Goal: Find specific page/section: Find specific page/section

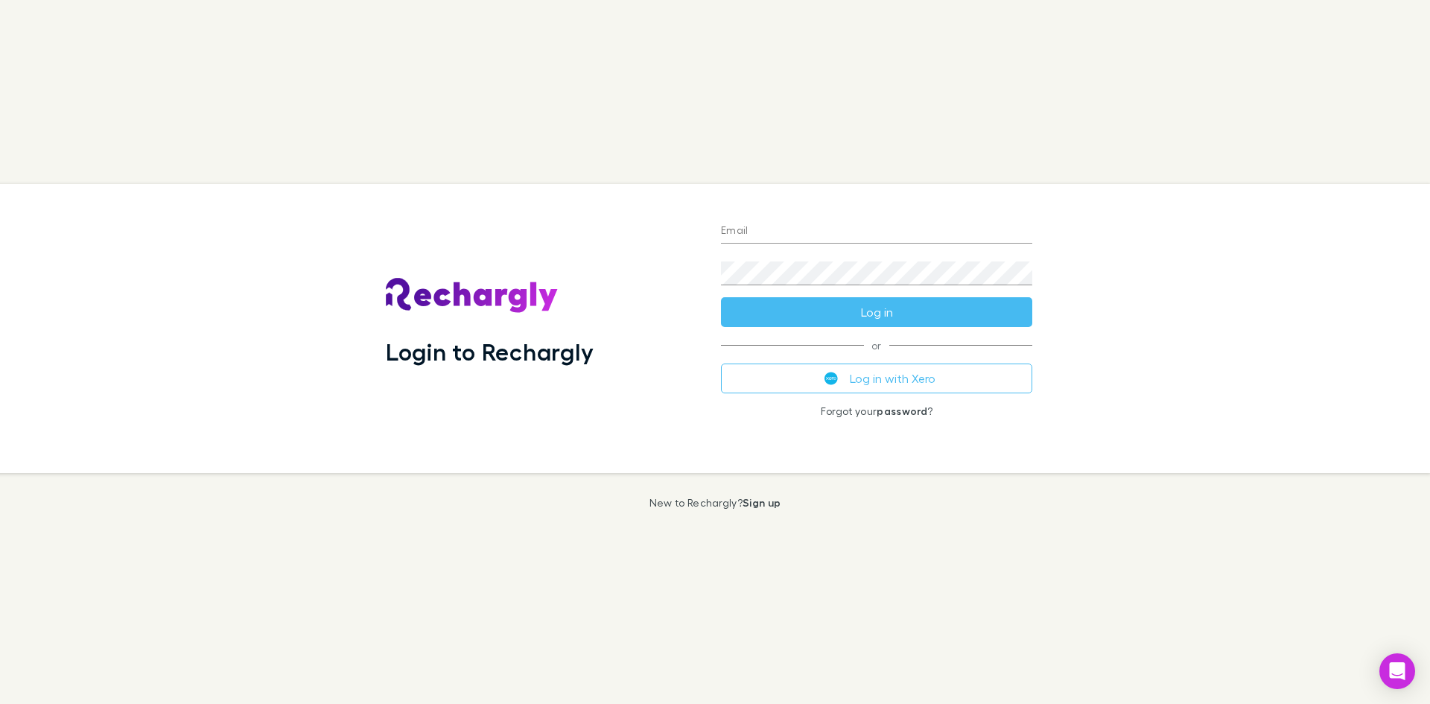
click at [749, 228] on input "Email" at bounding box center [876, 232] width 311 height 24
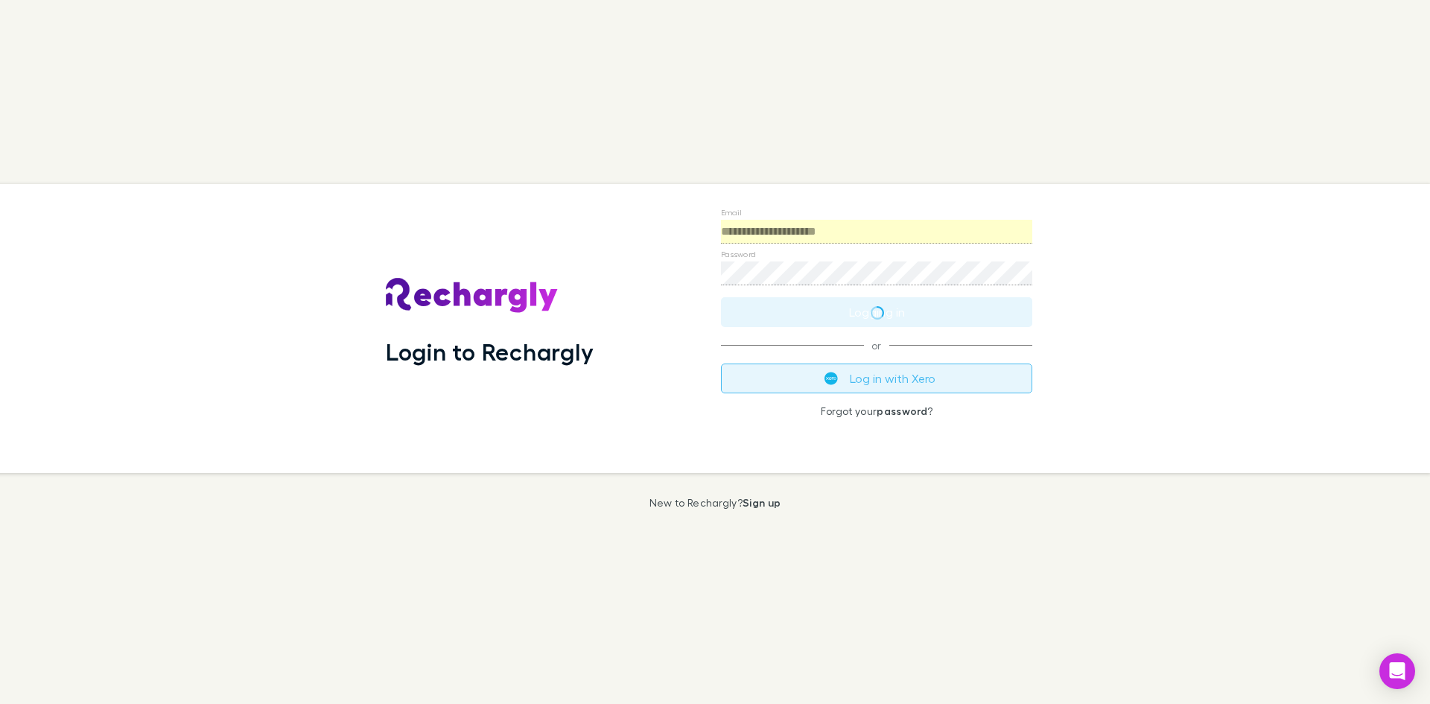
click at [870, 380] on button "Log in with Xero" at bounding box center [876, 378] width 311 height 30
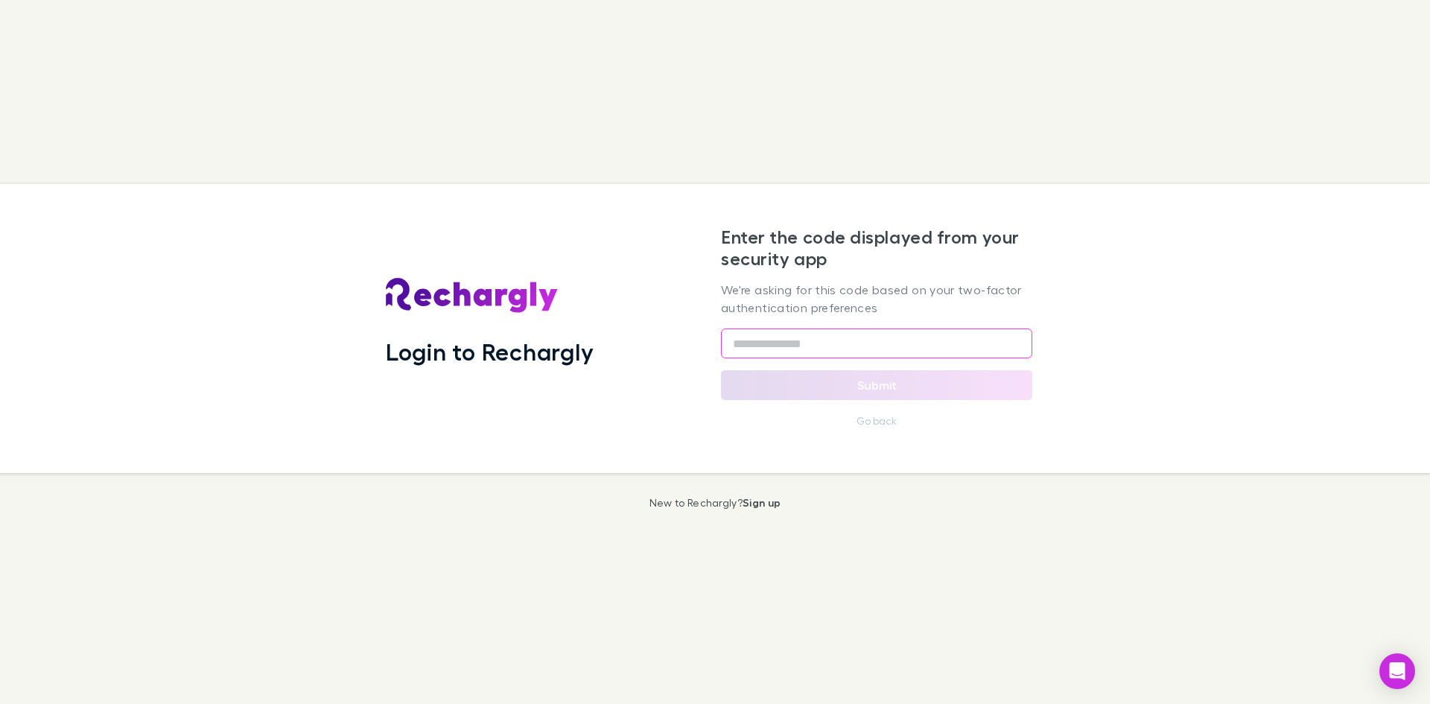
click at [881, 346] on input "text" at bounding box center [876, 343] width 311 height 30
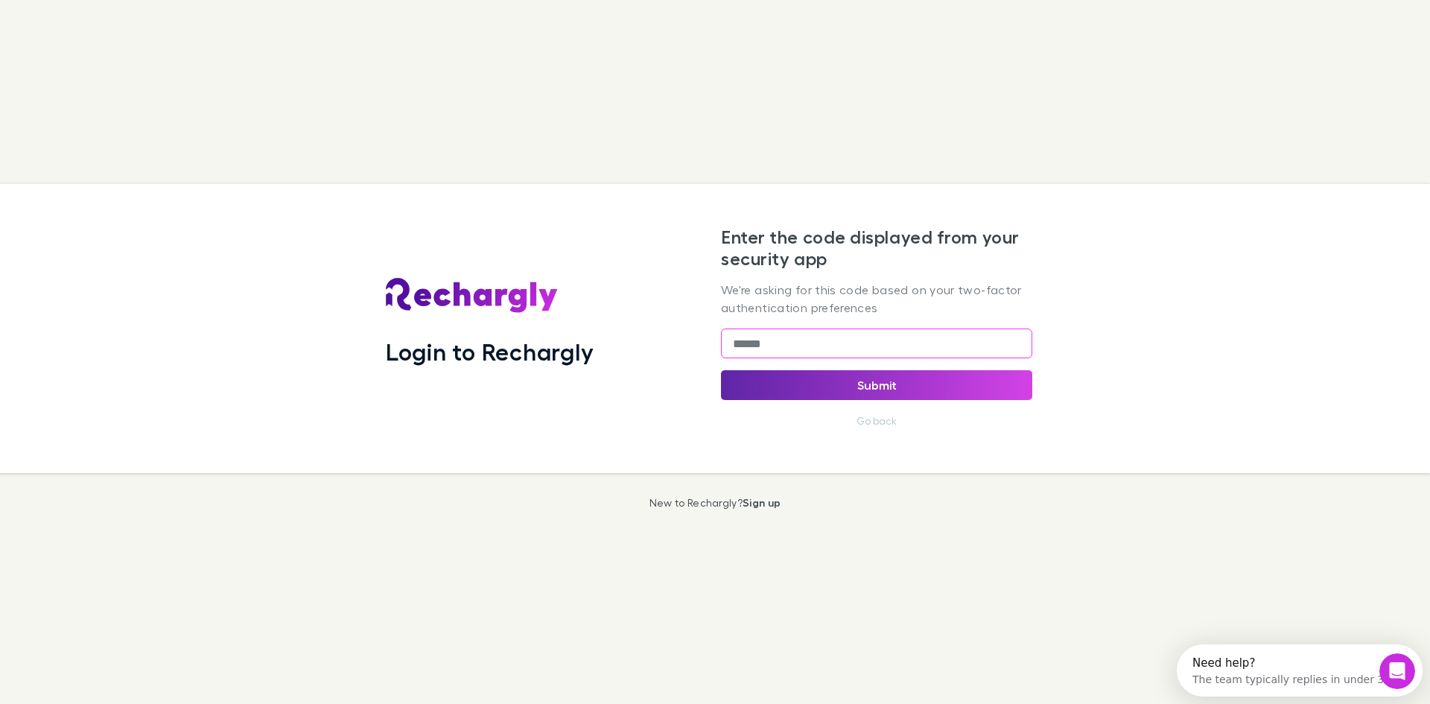
type input "******"
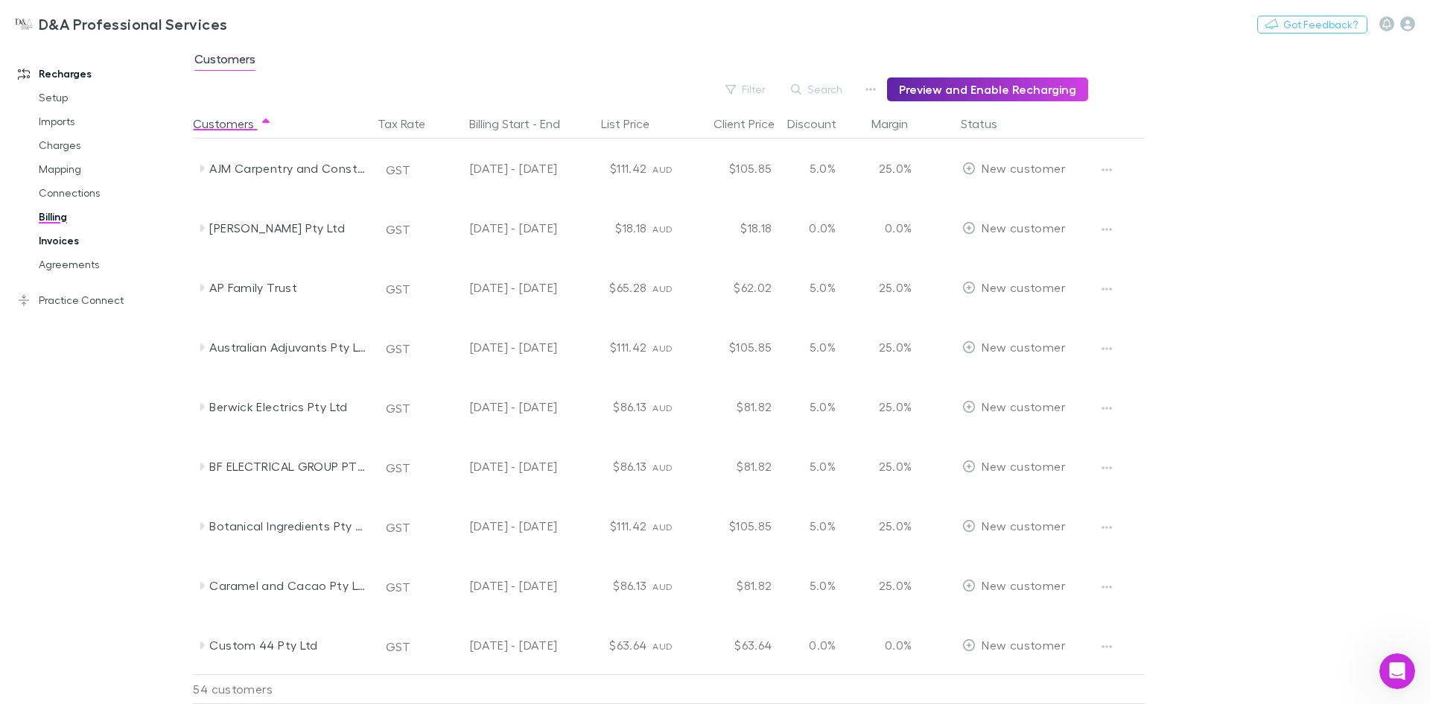
click at [55, 238] on link "Invoices" at bounding box center [112, 241] width 177 height 24
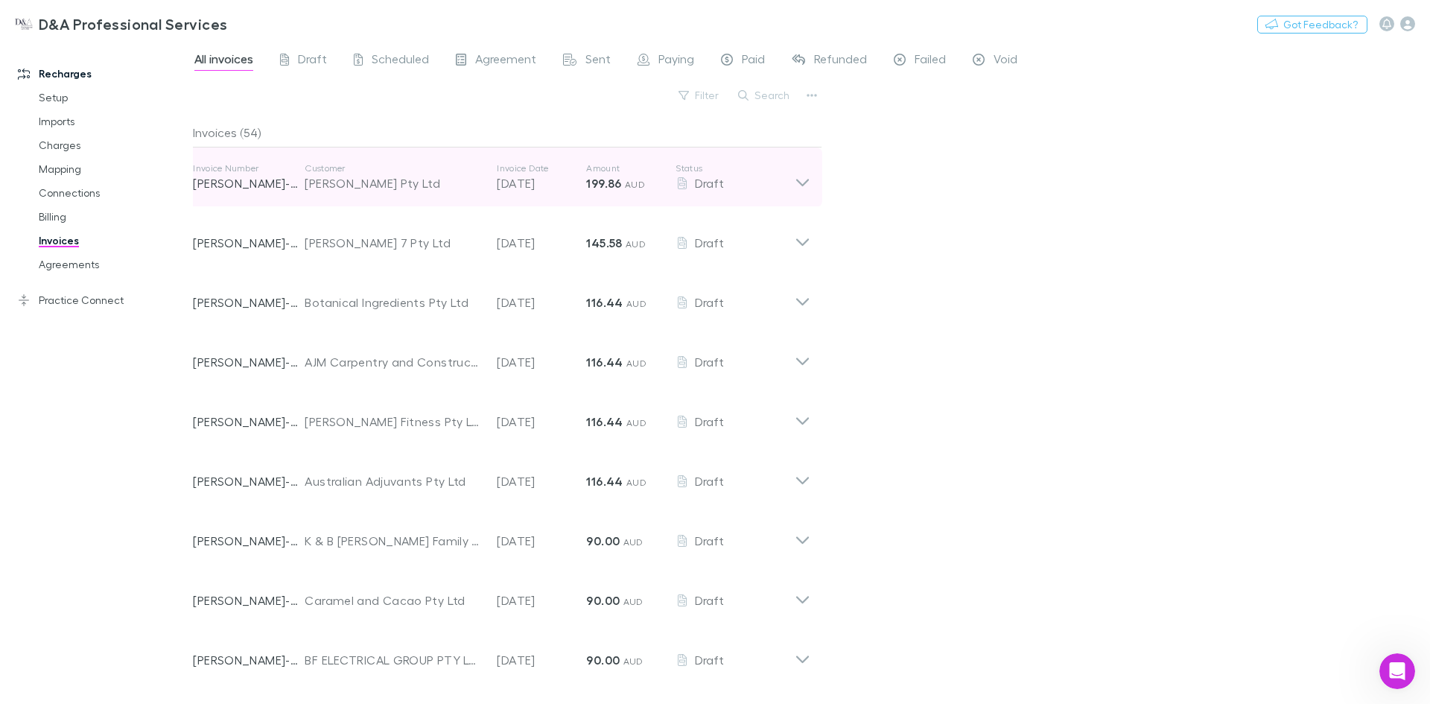
click at [800, 178] on icon at bounding box center [803, 177] width 16 height 30
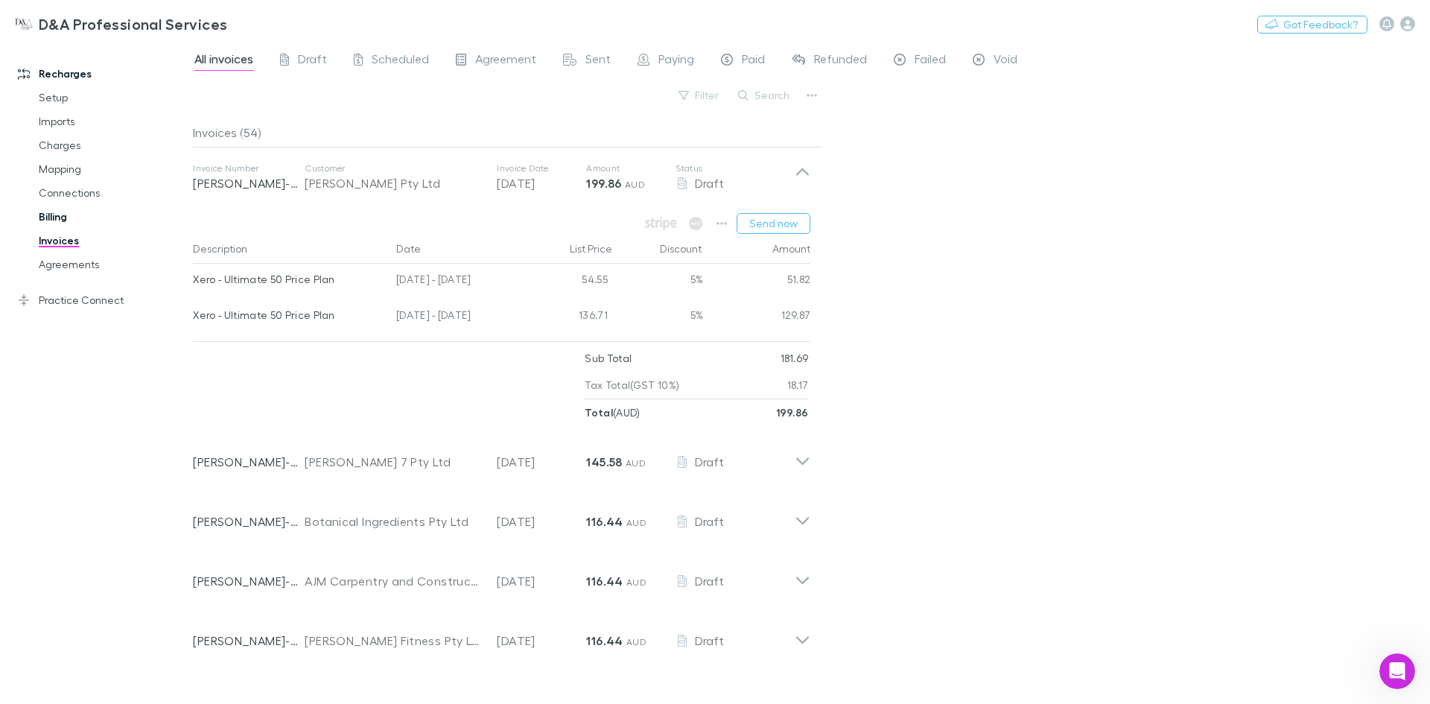
click at [60, 219] on link "Billing" at bounding box center [112, 217] width 177 height 24
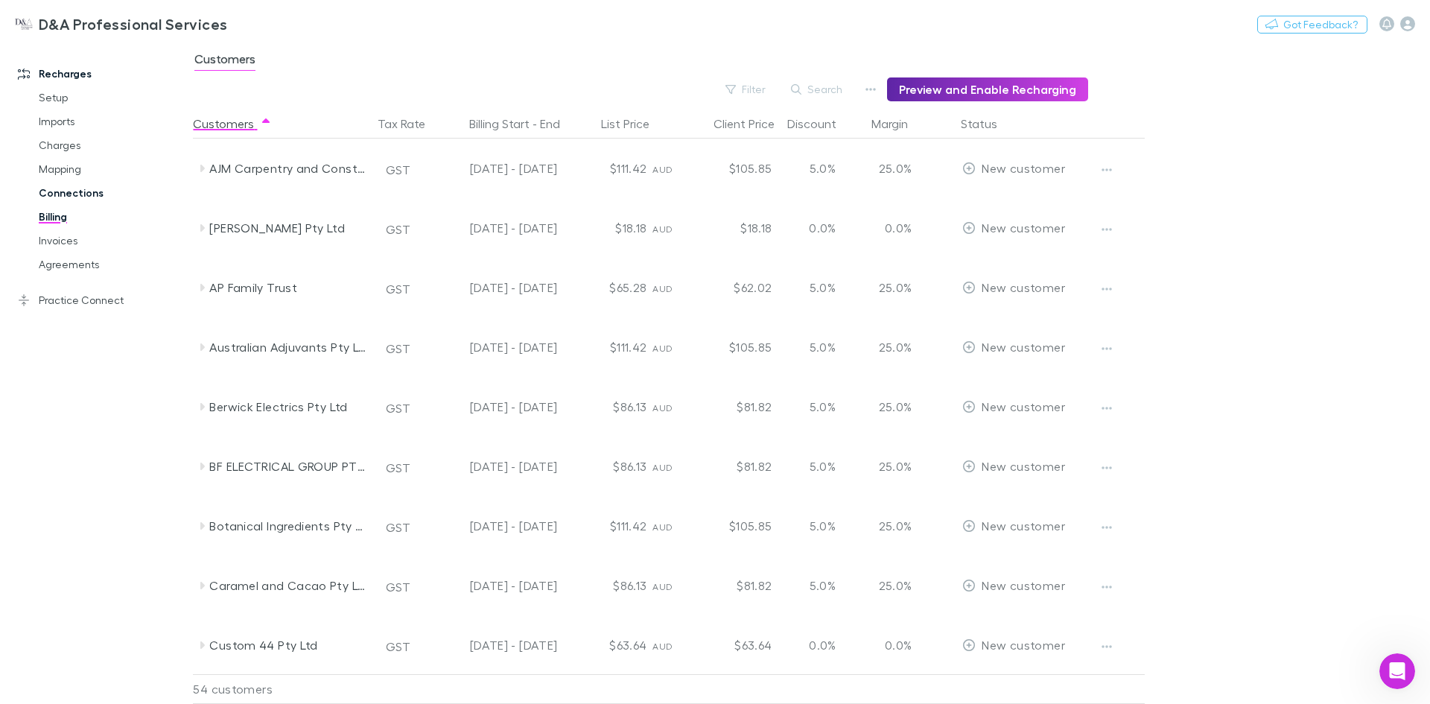
click at [63, 195] on link "Connections" at bounding box center [112, 193] width 177 height 24
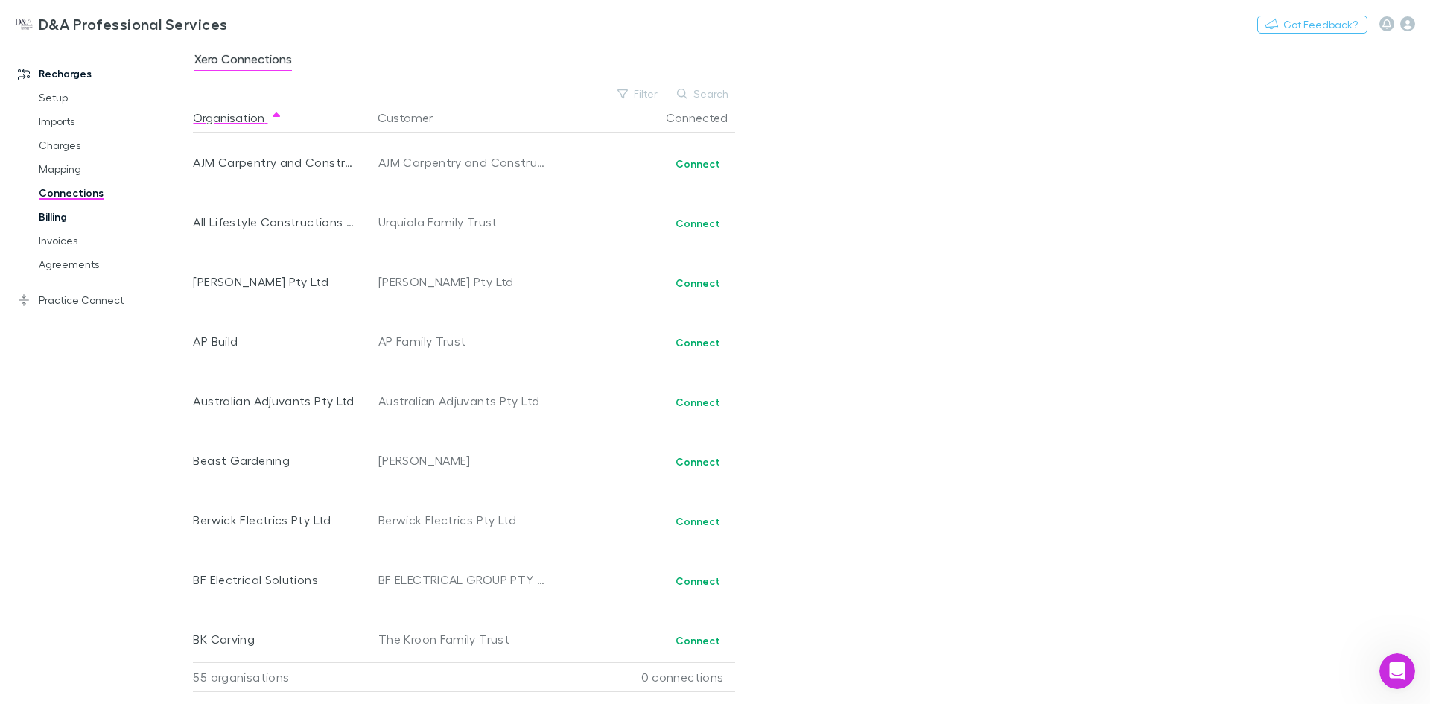
click at [63, 220] on link "Billing" at bounding box center [112, 217] width 177 height 24
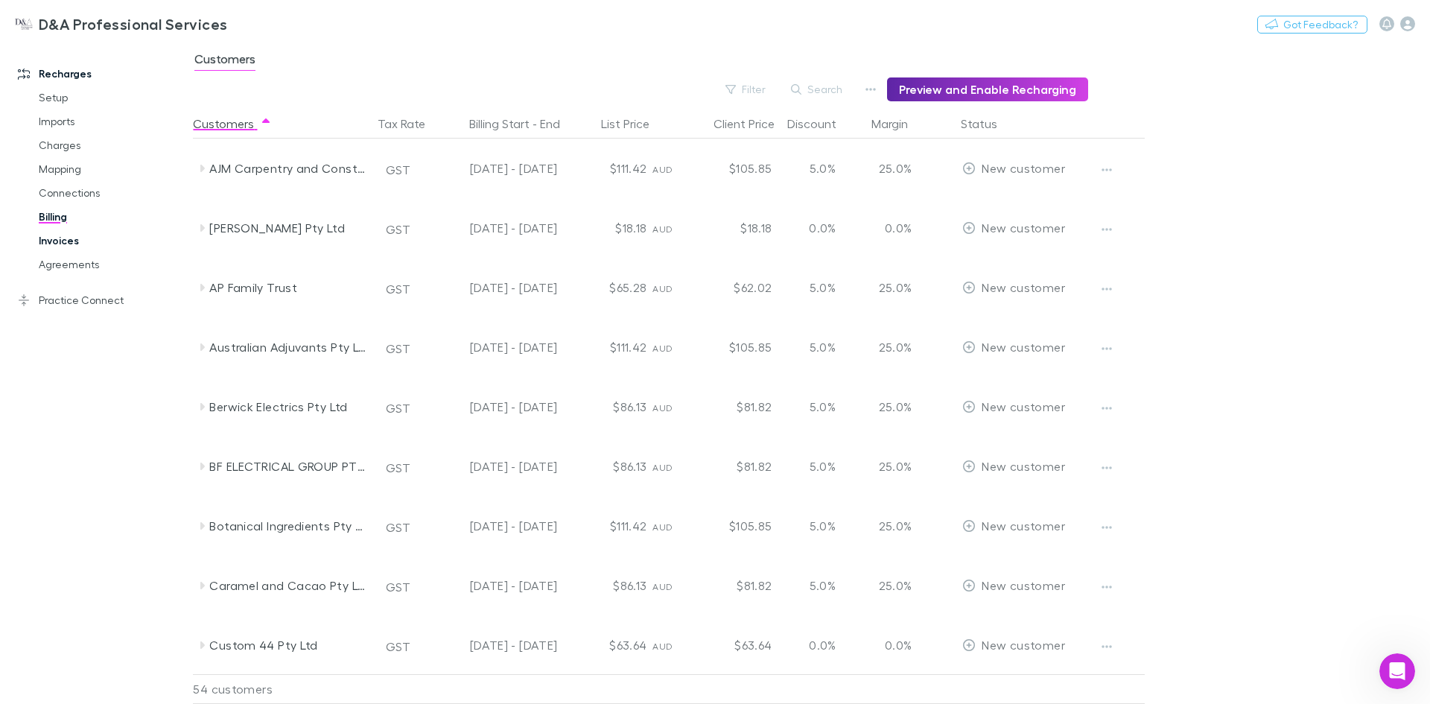
click at [60, 240] on link "Invoices" at bounding box center [112, 241] width 177 height 24
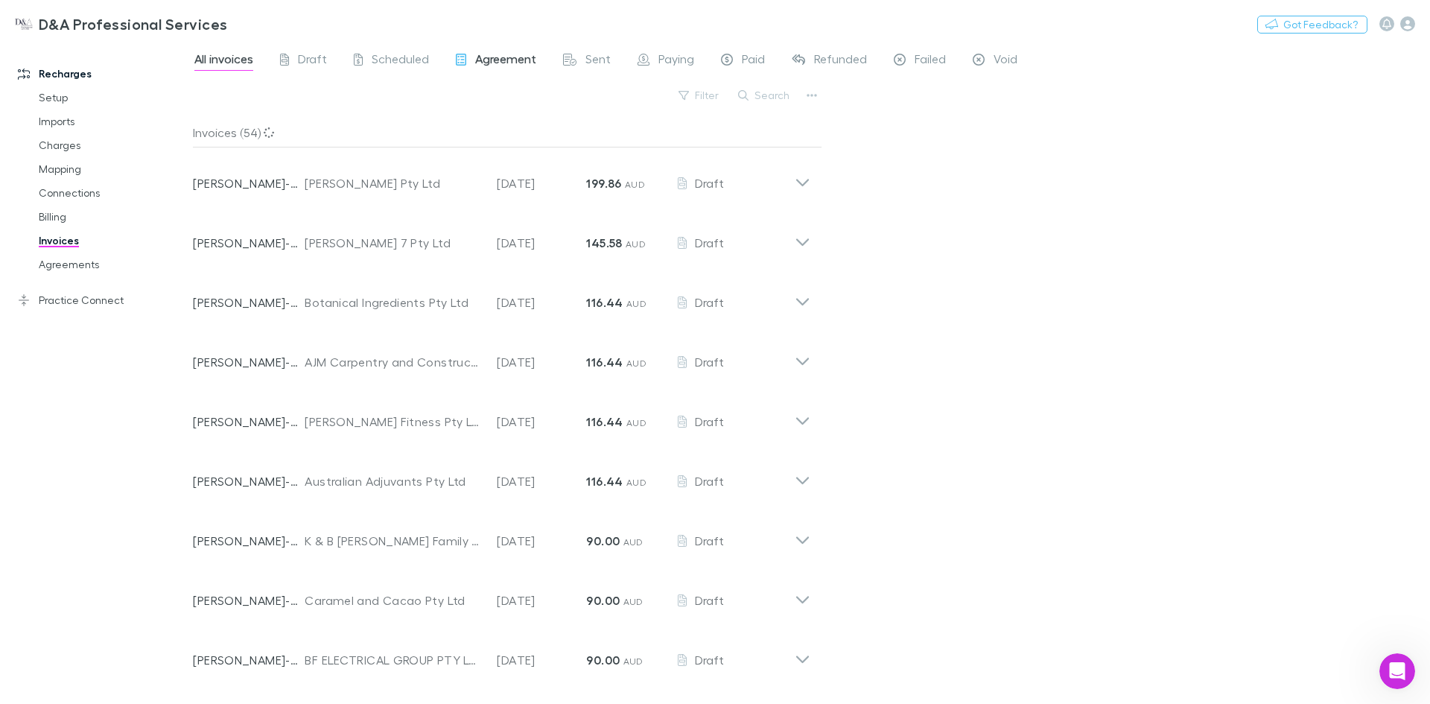
click at [503, 63] on span "Agreement" at bounding box center [505, 60] width 61 height 19
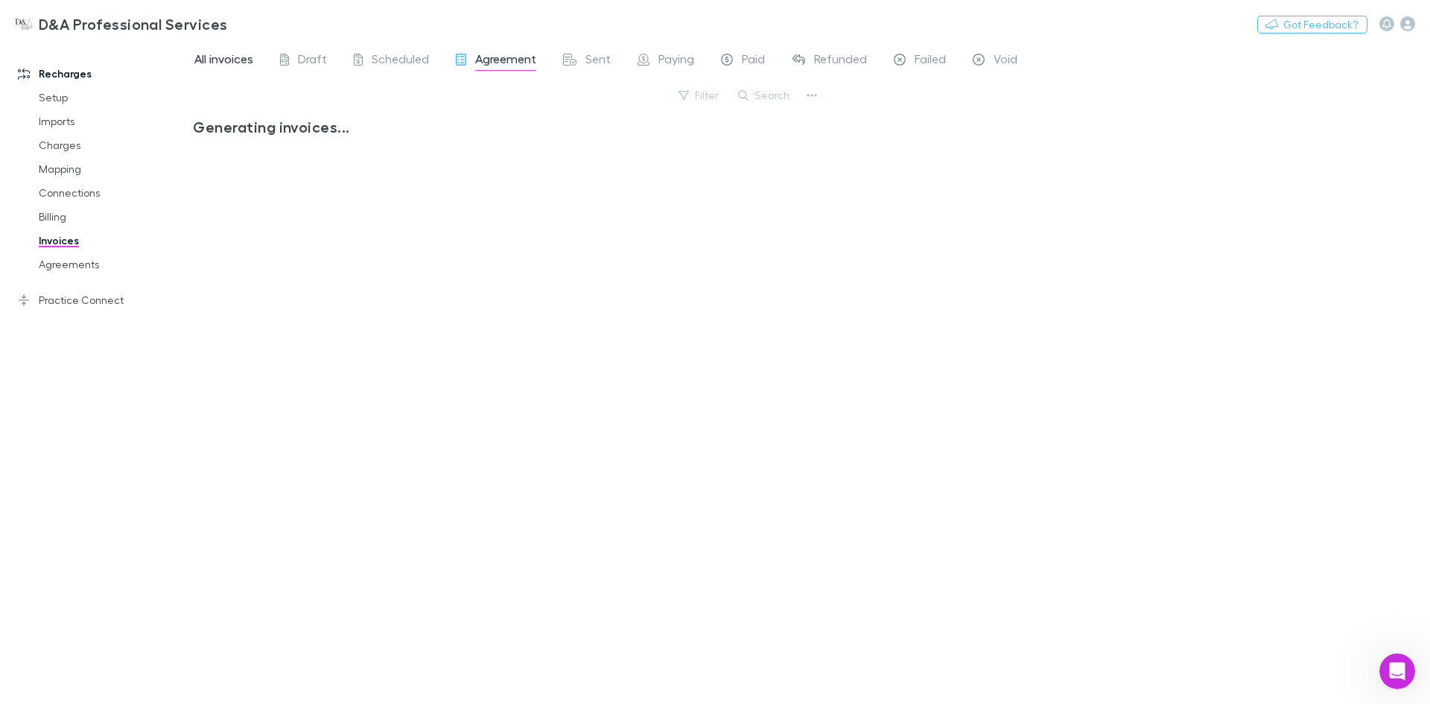
click at [229, 53] on span "All invoices" at bounding box center [223, 60] width 59 height 19
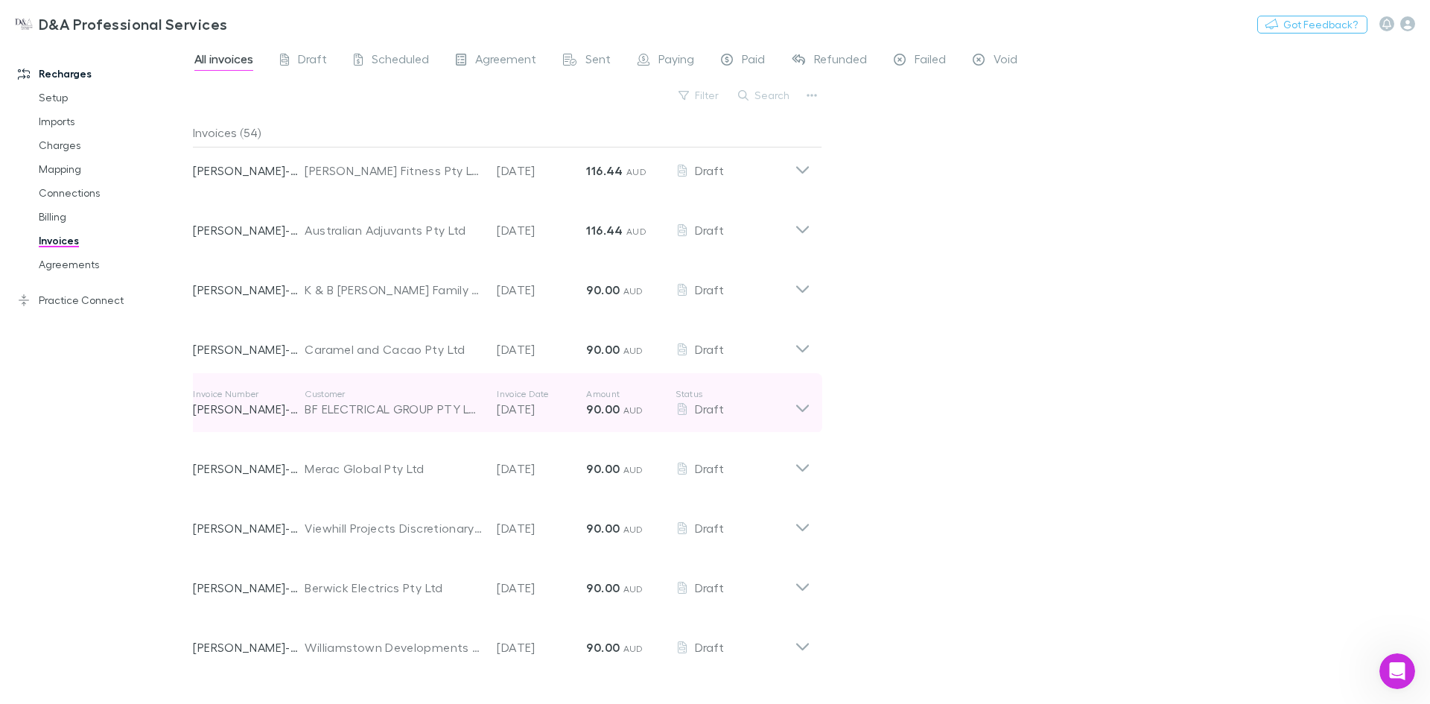
scroll to position [298, 0]
